Goal: Information Seeking & Learning: Learn about a topic

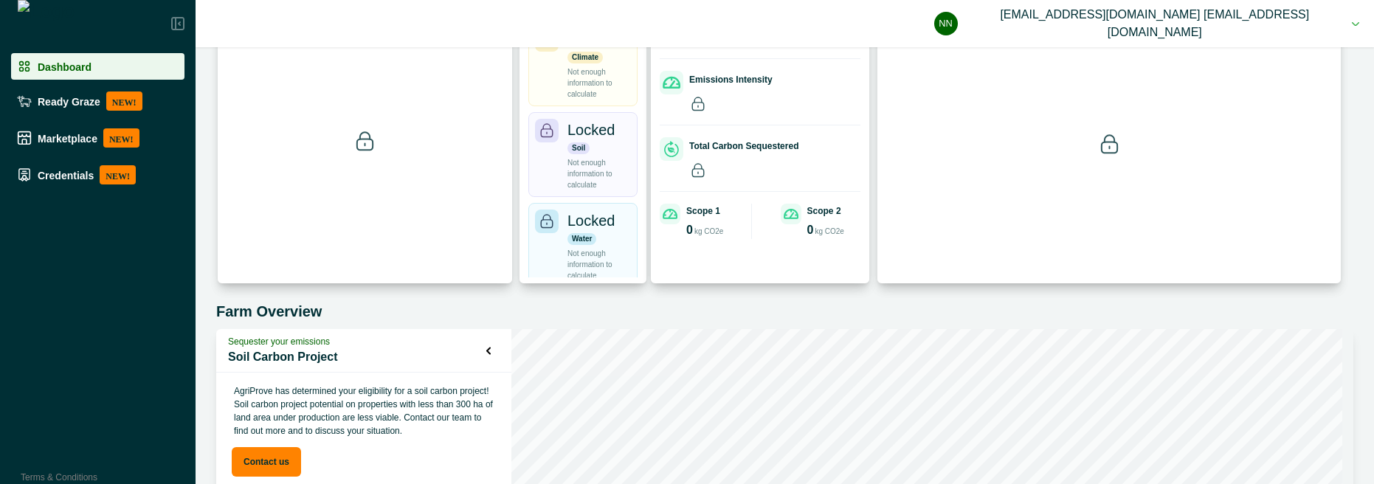
scroll to position [390, 0]
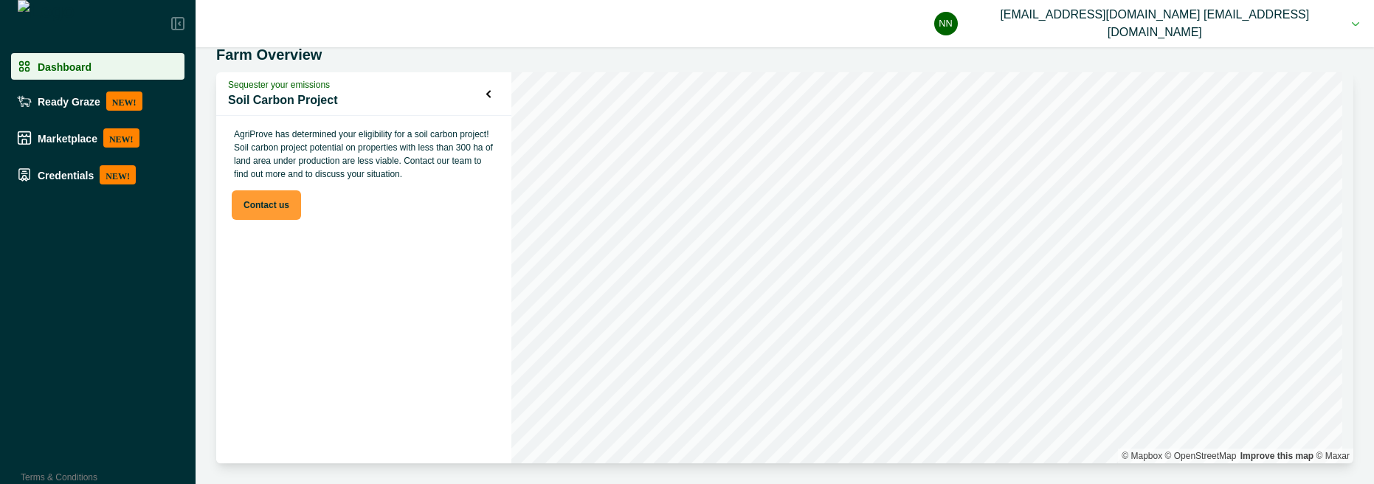
click at [276, 210] on button "Contact us" at bounding box center [266, 205] width 69 height 30
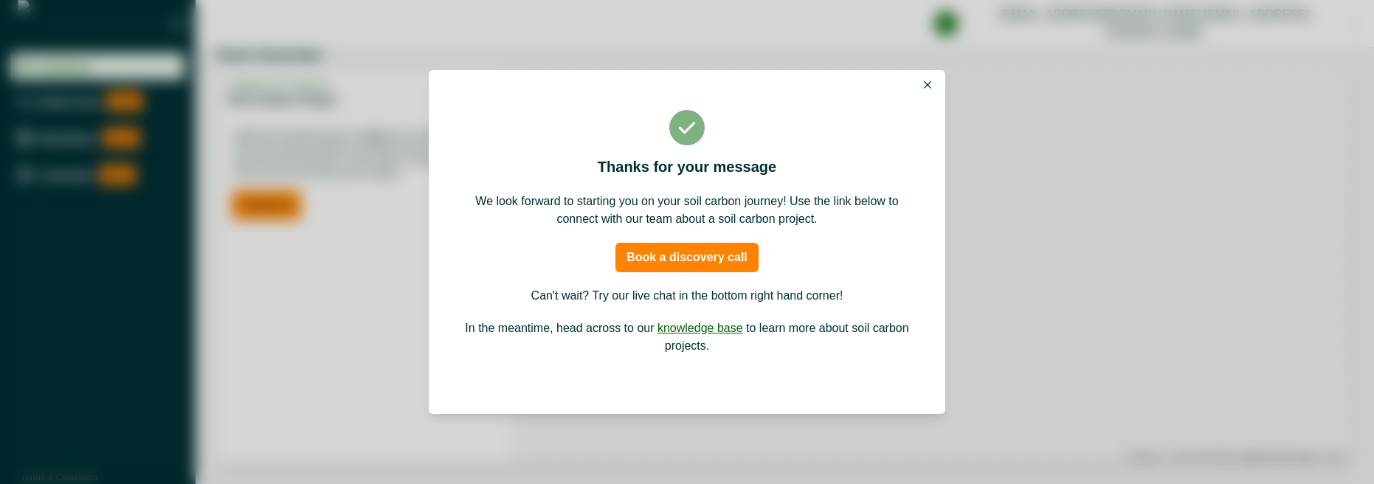
click at [697, 250] on button "Book a discovery call" at bounding box center [687, 258] width 143 height 30
click at [928, 81] on icon "Close" at bounding box center [927, 84] width 7 height 7
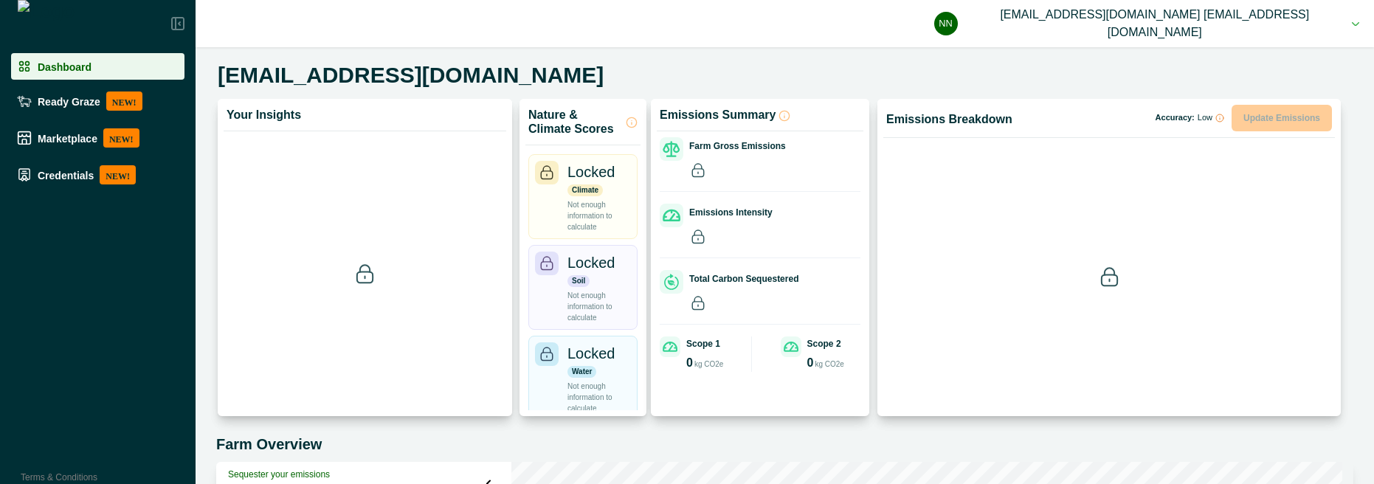
click at [1330, 30] on button "nn noscp@agriprove.io noscp@agriprove.io" at bounding box center [1146, 23] width 425 height 47
click at [1171, 63] on button "Sign out" at bounding box center [1185, 66] width 164 height 24
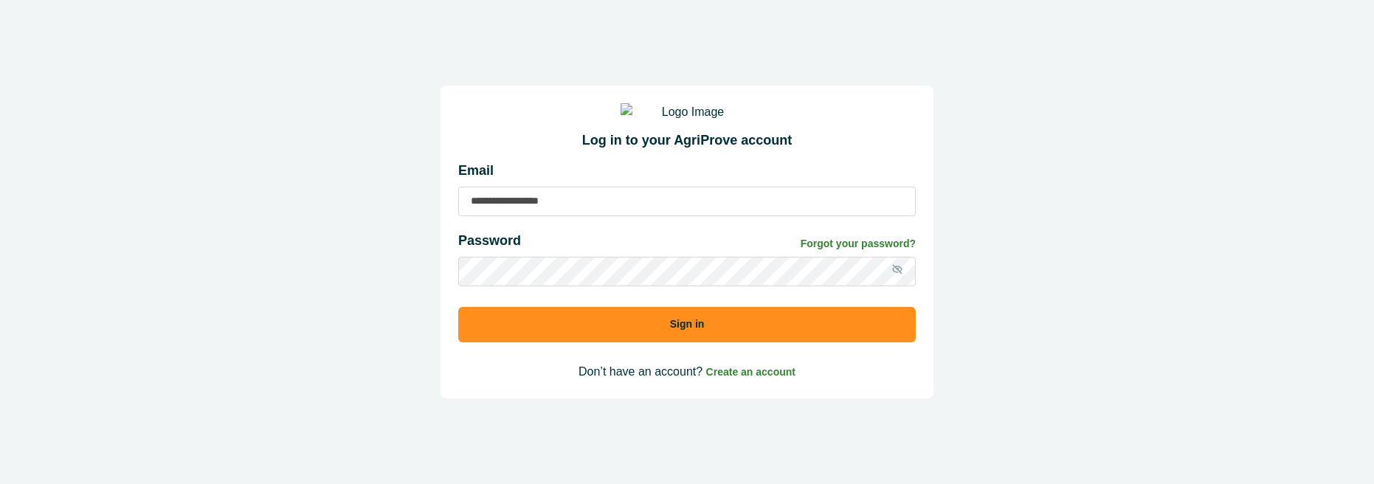
type input "**********"
click at [657, 342] on button "Sign in" at bounding box center [687, 324] width 458 height 35
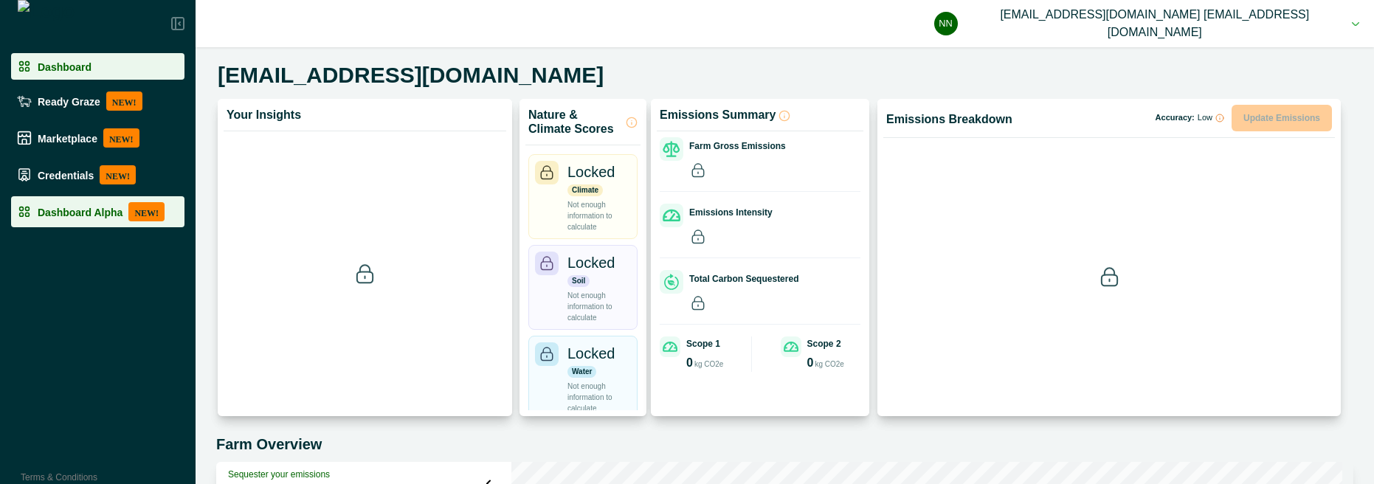
click at [97, 202] on div "Dashboard Alpha NEW!" at bounding box center [98, 211] width 162 height 19
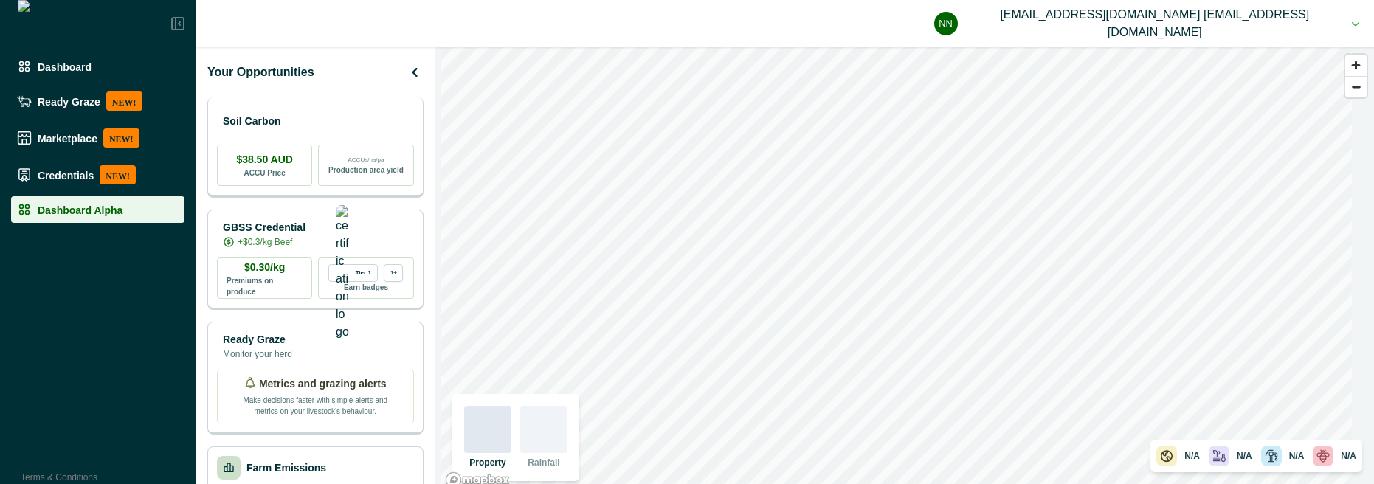
click at [303, 135] on div "Soil Carbon $38.50 AUD ACCU Price ACCUs/ha/pa Production area yield" at bounding box center [315, 147] width 216 height 100
click at [306, 114] on div "Soil Carbon" at bounding box center [315, 121] width 197 height 30
click at [340, 122] on div "Soil Carbon" at bounding box center [315, 121] width 197 height 30
click at [326, 112] on div "Soil Carbon" at bounding box center [315, 121] width 197 height 30
click at [331, 117] on div "Soil Carbon" at bounding box center [315, 121] width 197 height 30
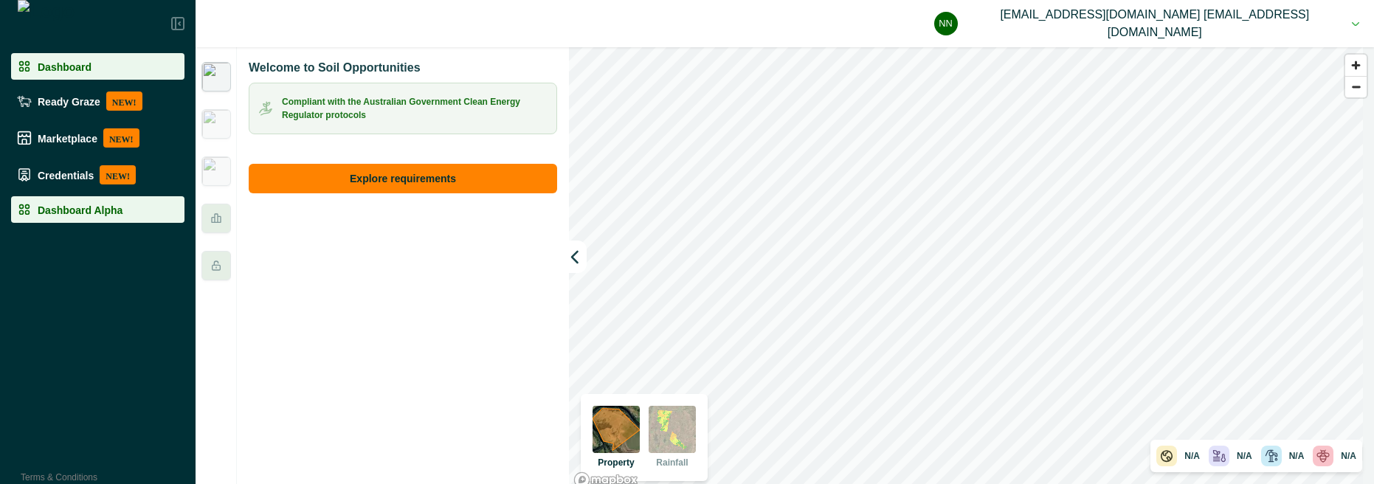
click at [99, 73] on li "Dashboard" at bounding box center [97, 66] width 173 height 27
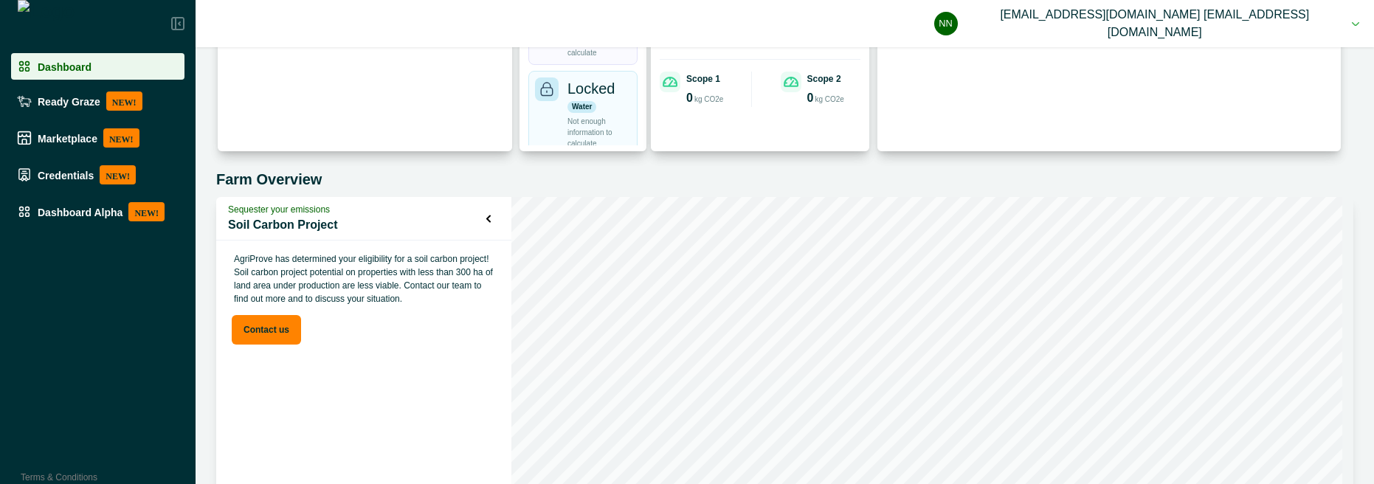
scroll to position [266, 0]
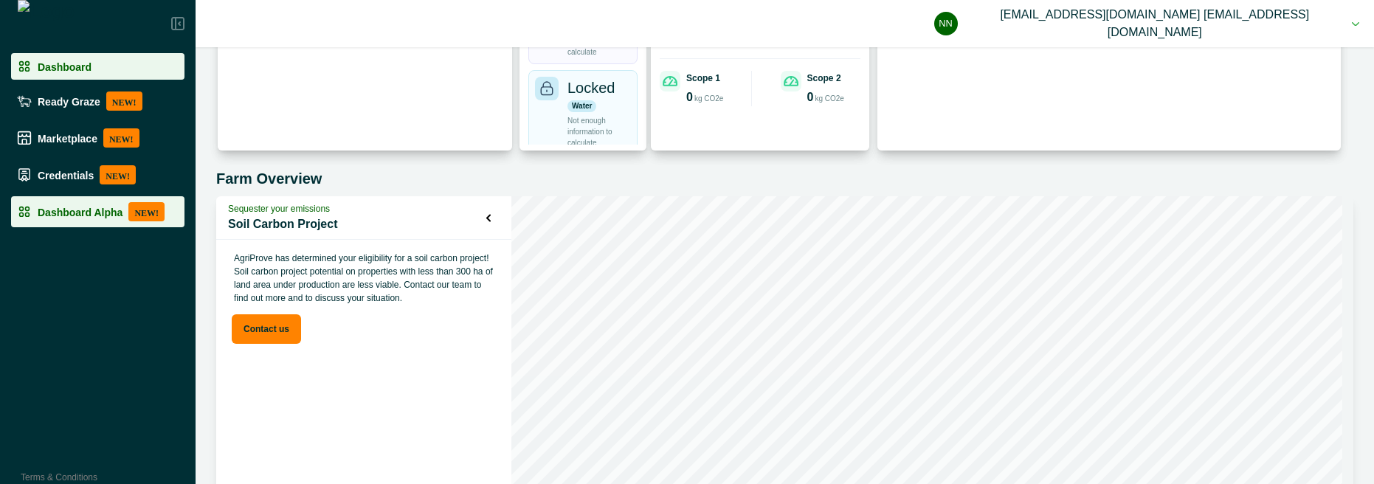
click at [95, 224] on li "Dashboard Alpha NEW!" at bounding box center [97, 211] width 173 height 31
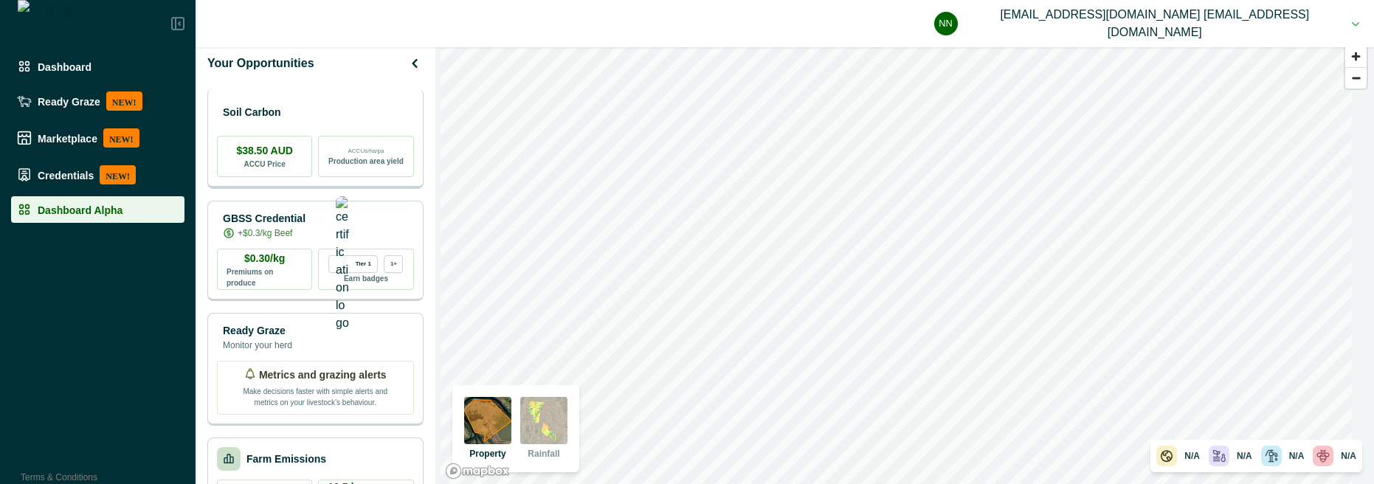
click at [281, 113] on p "Soil Carbon" at bounding box center [252, 113] width 58 height 16
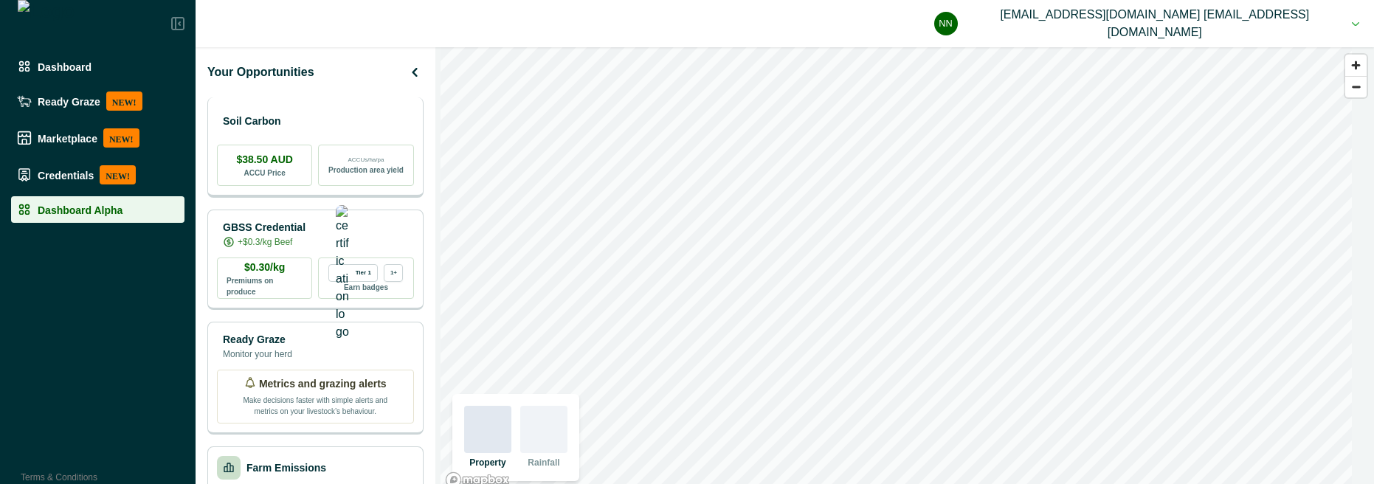
click at [368, 107] on div "Soil Carbon" at bounding box center [315, 121] width 197 height 30
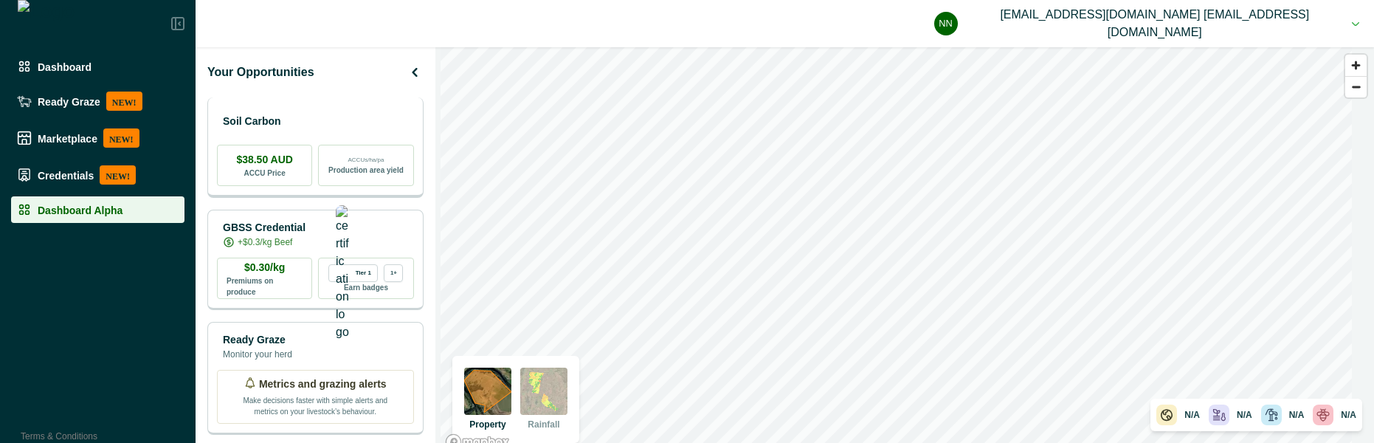
click at [337, 124] on div "Soil Carbon" at bounding box center [315, 121] width 197 height 30
click at [326, 111] on div "Soil Carbon" at bounding box center [315, 121] width 197 height 30
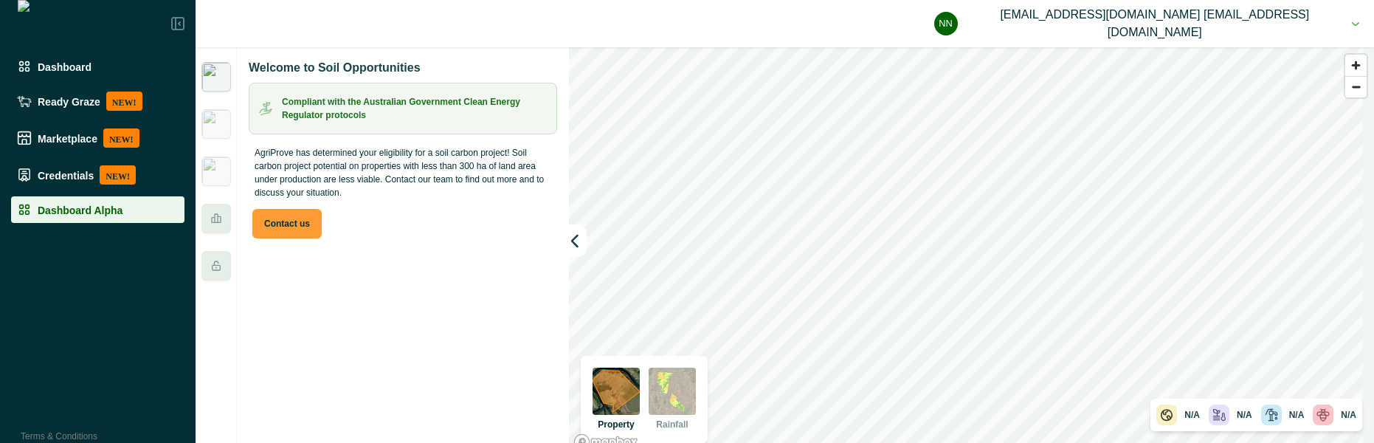
click at [306, 217] on button "Contact us" at bounding box center [286, 224] width 69 height 30
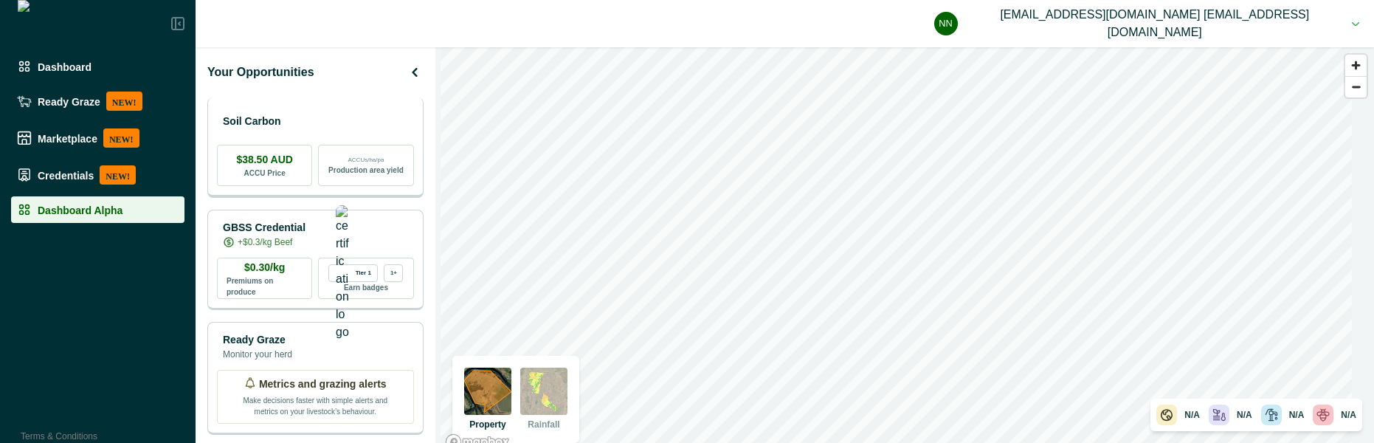
click at [281, 120] on p "Soil Carbon" at bounding box center [252, 122] width 58 height 16
click at [376, 125] on div "Soil Carbon" at bounding box center [315, 121] width 197 height 30
click at [322, 120] on div "Soil Carbon" at bounding box center [315, 121] width 197 height 30
click at [281, 116] on p "Soil Carbon" at bounding box center [252, 122] width 58 height 16
click at [337, 120] on div "Soil Carbon" at bounding box center [315, 121] width 197 height 30
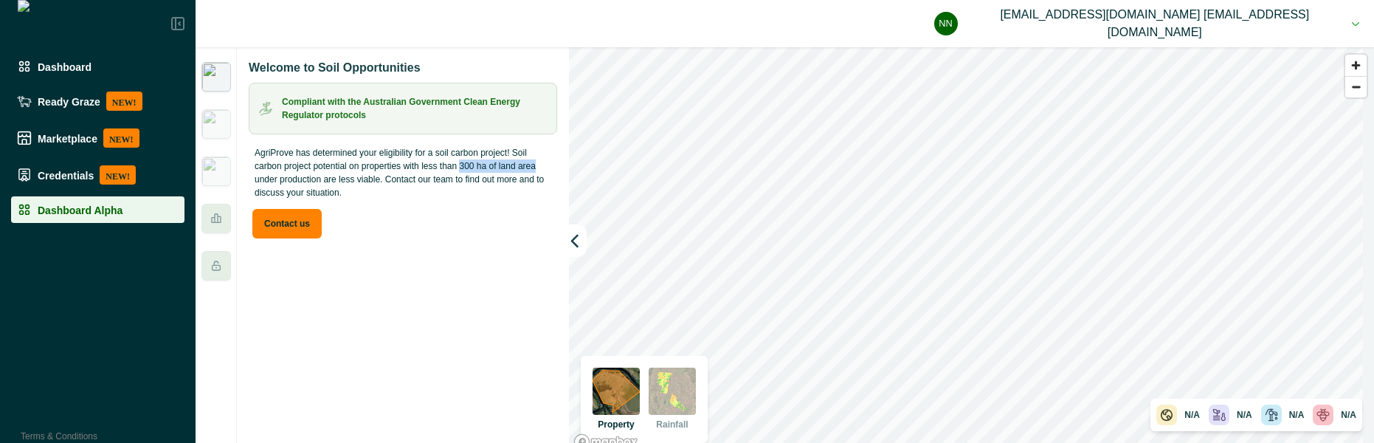
drag, startPoint x: 459, startPoint y: 166, endPoint x: 536, endPoint y: 171, distance: 76.9
click at [536, 171] on p "AgriProve has determined your eligibility for a soil carbon project! Soil carbo…" at bounding box center [403, 172] width 309 height 65
copy p "300 ha of land area"
click at [1287, 19] on button "nn [EMAIL_ADDRESS][DOMAIN_NAME] [EMAIL_ADDRESS][DOMAIN_NAME]" at bounding box center [1146, 23] width 425 height 47
click at [1249, 69] on button "Sign out" at bounding box center [1185, 66] width 164 height 24
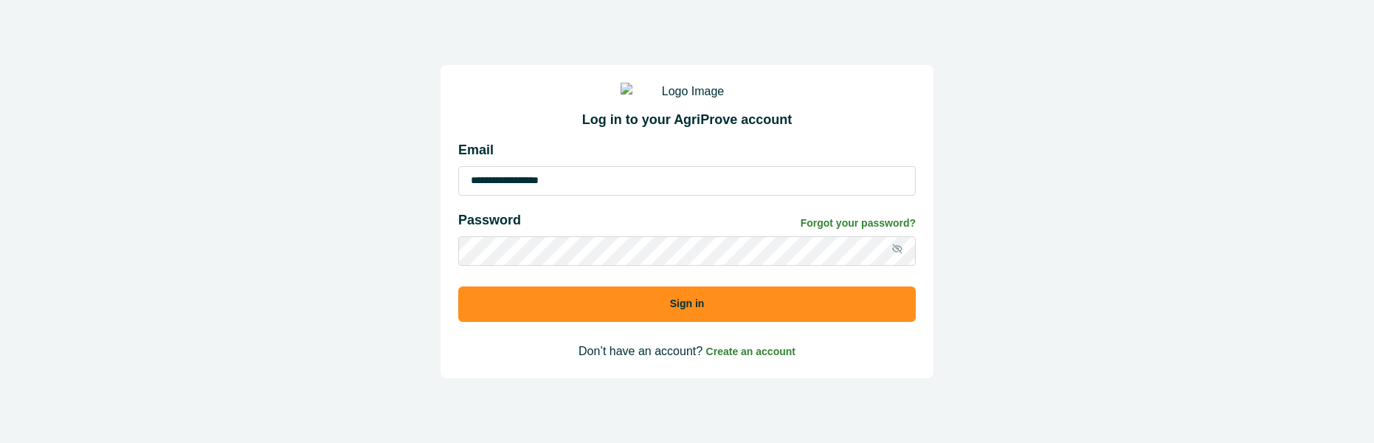
click at [652, 196] on input "**********" at bounding box center [687, 181] width 458 height 30
click at [559, 190] on input "**********" at bounding box center [687, 181] width 458 height 30
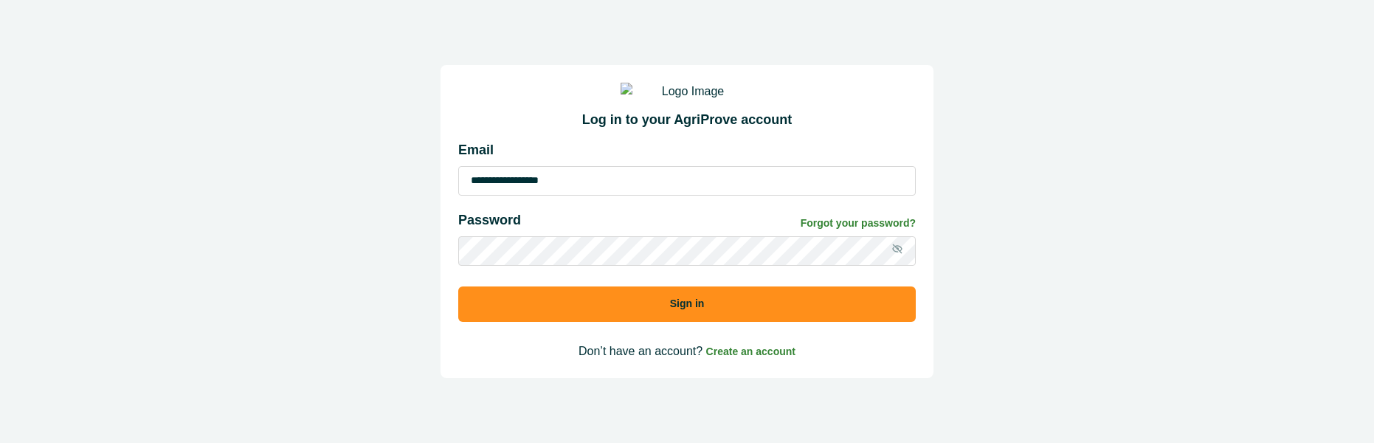
paste input "***"
type input "**********"
click at [565, 322] on button "Sign in" at bounding box center [687, 303] width 458 height 35
